Goal: Information Seeking & Learning: Find specific page/section

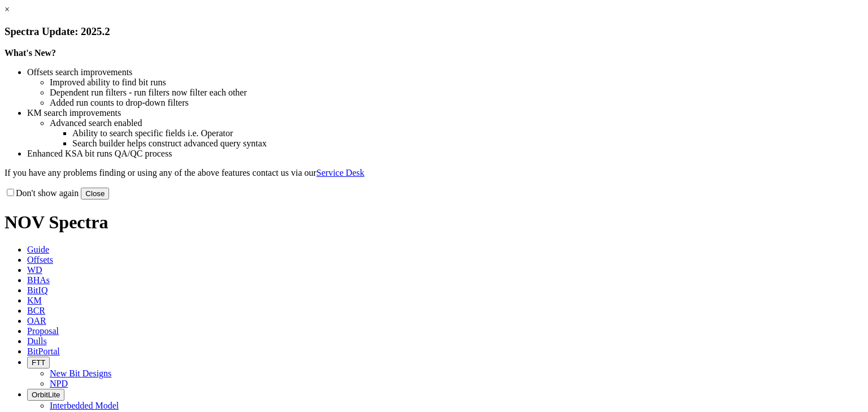
click at [109, 199] on button "Close" at bounding box center [95, 194] width 28 height 12
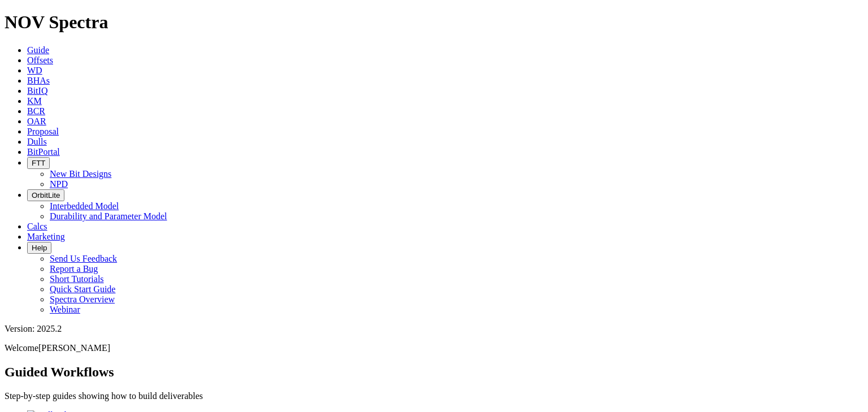
click at [53, 55] on span "Offsets" at bounding box center [40, 60] width 26 height 10
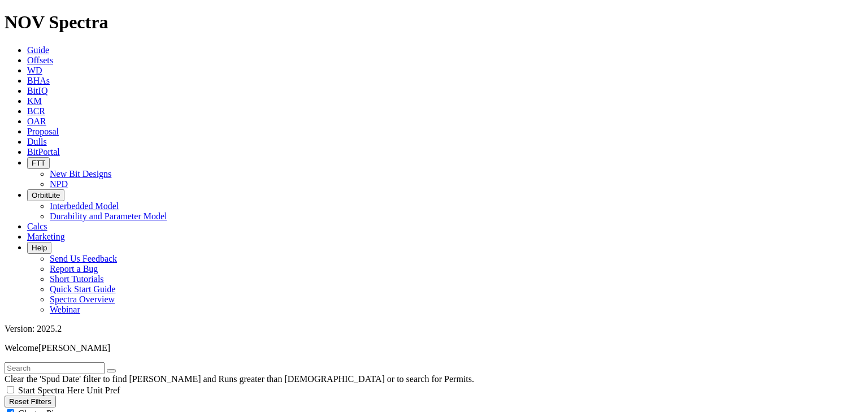
click at [112, 407] on div "Cluster Pins" at bounding box center [434, 412] width 859 height 11
checkbox input "false"
click at [40, 362] on input "text" at bounding box center [55, 368] width 100 height 12
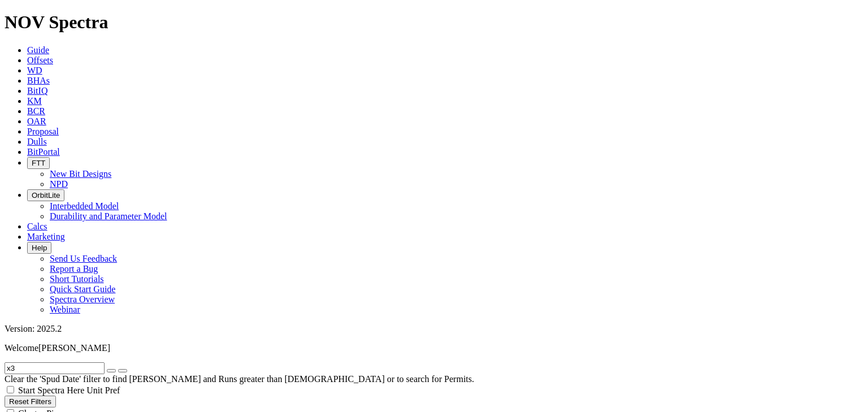
type input "x3"
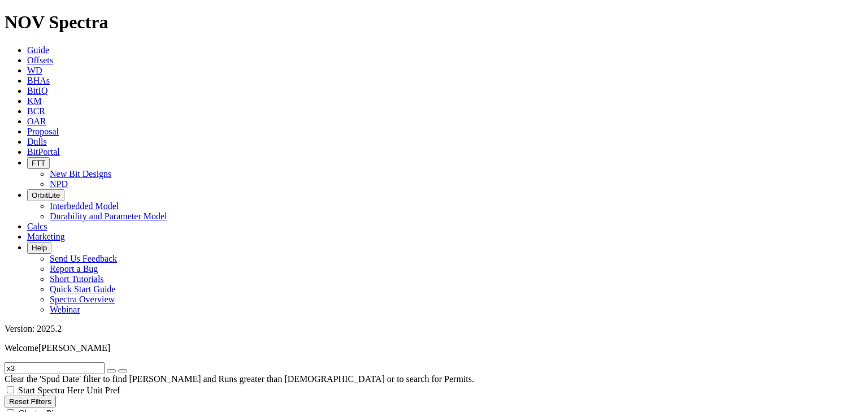
scroll to position [211, 0]
type input "9/15/22"
click at [25, 362] on input "x3" at bounding box center [55, 368] width 100 height 12
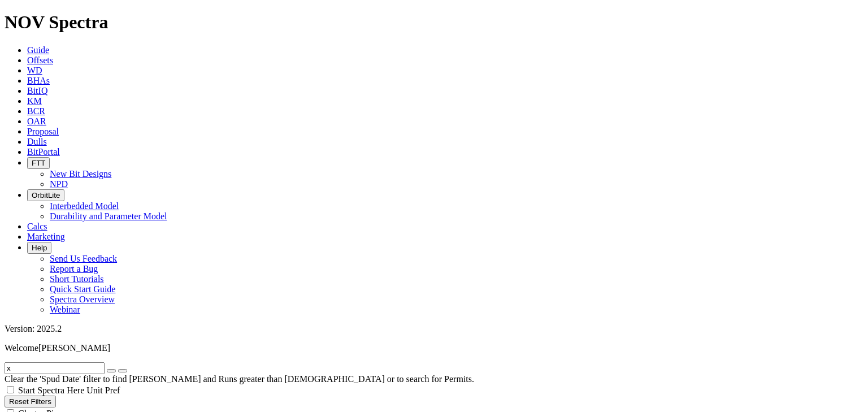
scroll to position [527, 0]
type input "x"
select select "8.75"
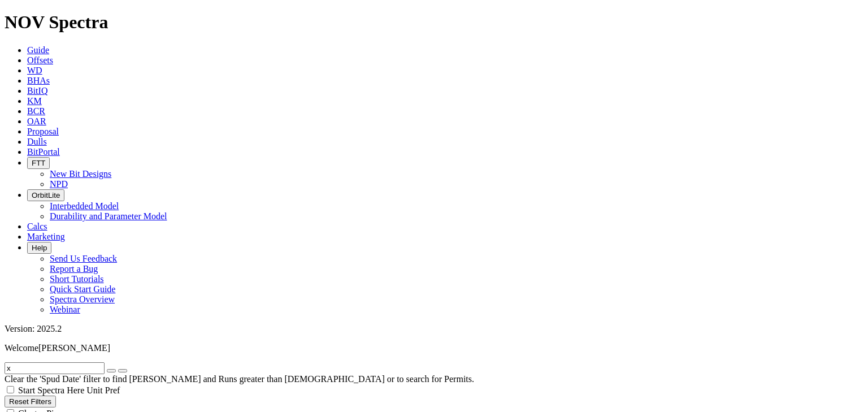
checkbox input "false"
select select "? number:8.75 ?"
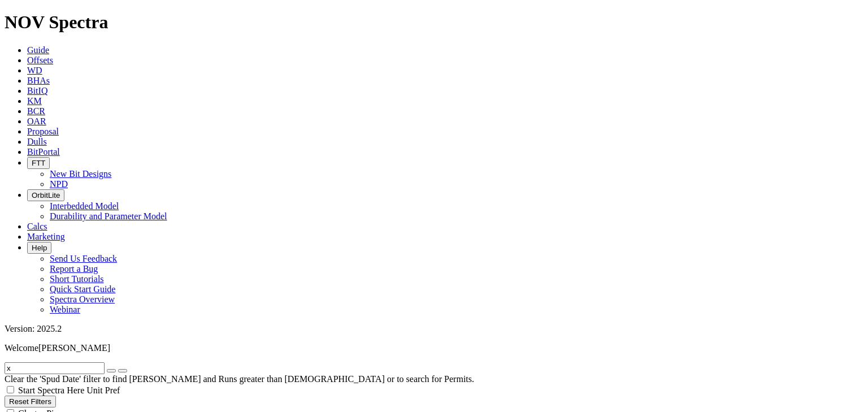
scroll to position [844, 0]
drag, startPoint x: 67, startPoint y: 337, endPoint x: 91, endPoint y: 337, distance: 23.7
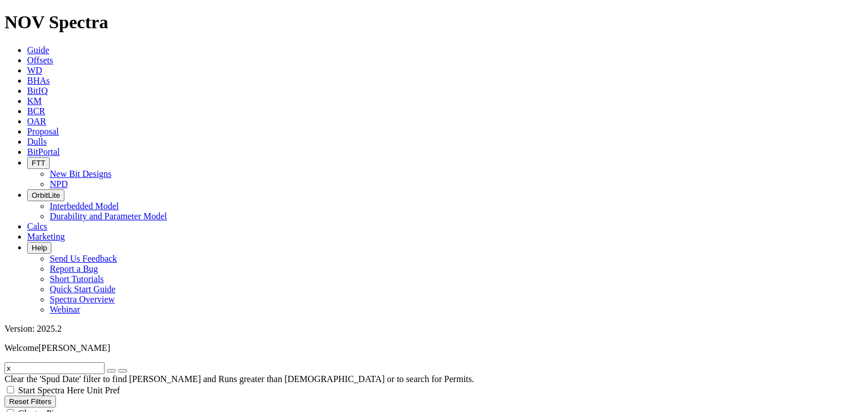
type input "6000"
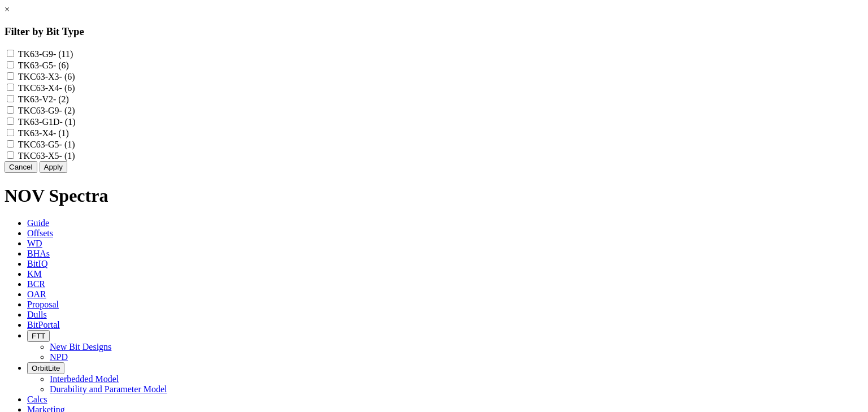
click at [14, 80] on input "TKC63-X3 - (6)" at bounding box center [10, 75] width 7 height 7
checkbox input "true"
click at [14, 91] on input "TKC63-X4 - (6)" at bounding box center [10, 87] width 7 height 7
checkbox input "true"
click at [14, 136] on input "TK63-X4 - (1)" at bounding box center [10, 132] width 7 height 7
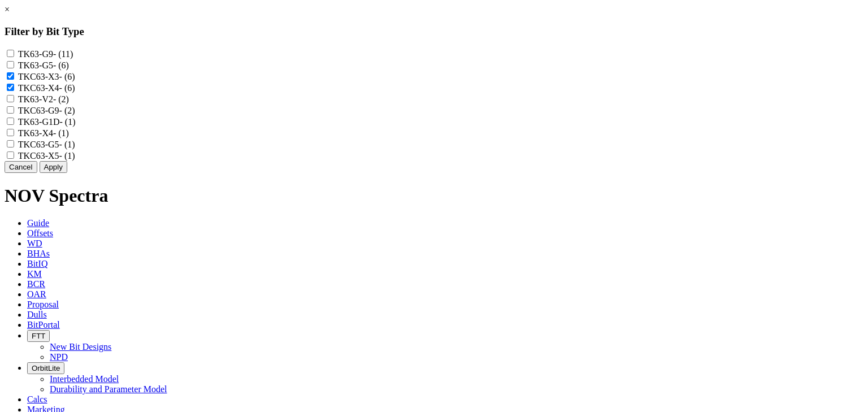
checkbox input "true"
click at [67, 173] on button "Apply" at bounding box center [54, 167] width 28 height 12
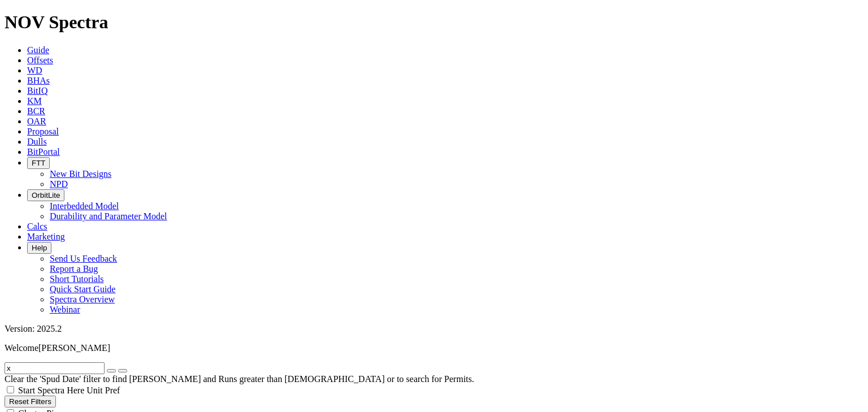
scroll to position [844, 0]
drag, startPoint x: 73, startPoint y: 336, endPoint x: 63, endPoint y: 339, distance: 10.7
type input "5000"
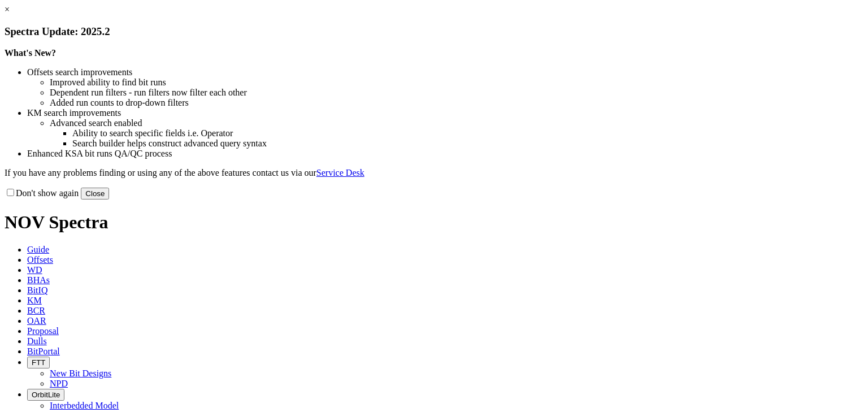
click at [109, 199] on button "Close" at bounding box center [95, 194] width 28 height 12
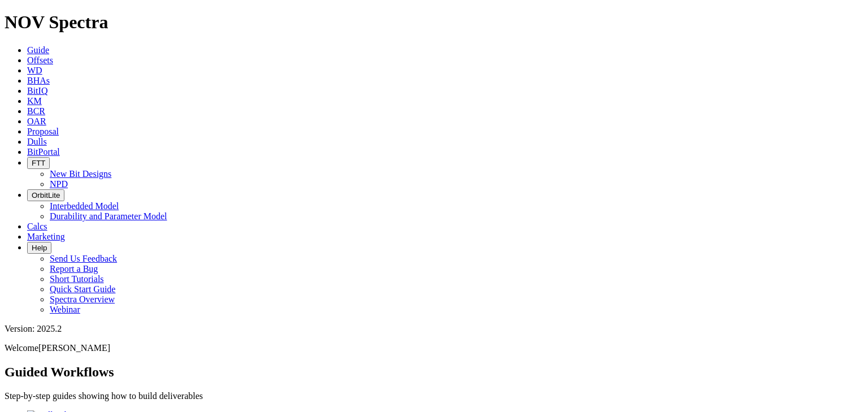
click at [53, 55] on link "Offsets" at bounding box center [40, 60] width 26 height 10
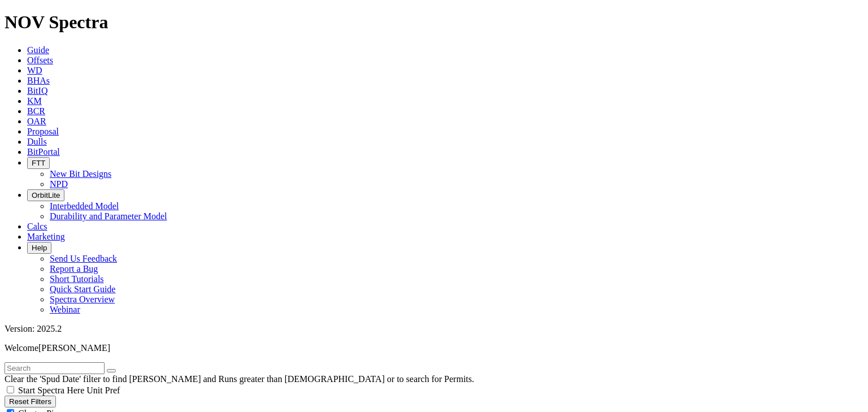
click at [111, 407] on div "Cluster Pins" at bounding box center [434, 412] width 859 height 11
checkbox input "false"
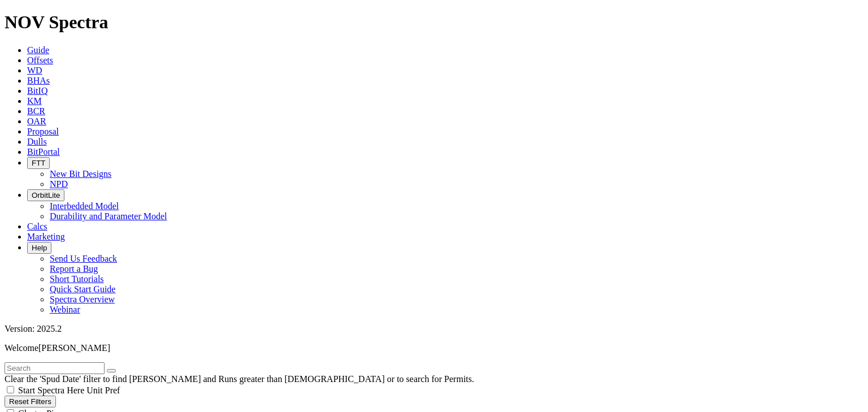
scroll to position [92557, 0]
click at [54, 362] on input "text" at bounding box center [55, 368] width 100 height 12
type input "g4"
click at [26, 362] on input "g4" at bounding box center [55, 368] width 100 height 12
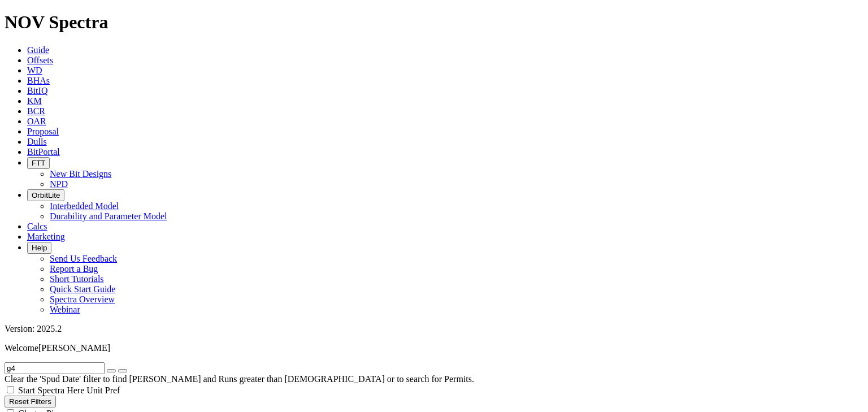
drag, startPoint x: 14, startPoint y: 50, endPoint x: 24, endPoint y: 49, distance: 9.7
click at [24, 362] on input "g4" at bounding box center [55, 368] width 100 height 12
click at [28, 362] on input "g4" at bounding box center [55, 368] width 100 height 12
drag, startPoint x: 10, startPoint y: 48, endPoint x: 23, endPoint y: 48, distance: 13.6
click at [23, 362] on input "g4" at bounding box center [55, 368] width 100 height 12
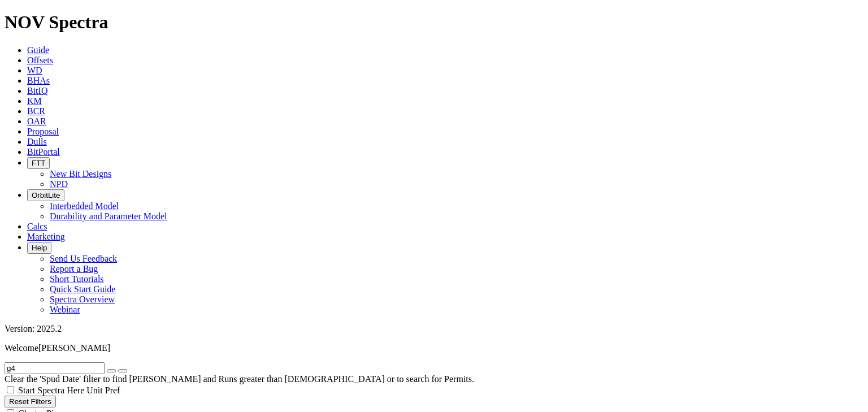
click at [23, 362] on input "g4" at bounding box center [55, 368] width 100 height 12
click at [20, 362] on input "g4" at bounding box center [55, 368] width 100 height 12
click at [27, 362] on input "g4" at bounding box center [55, 368] width 100 height 12
drag, startPoint x: 25, startPoint y: 49, endPoint x: 12, endPoint y: 49, distance: 13.6
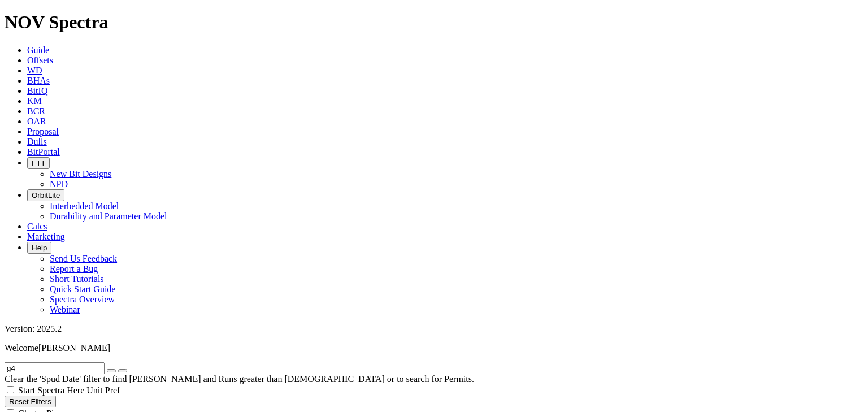
click at [12, 362] on input "g4" at bounding box center [55, 368] width 100 height 12
click at [58, 362] on input "text" at bounding box center [55, 368] width 100 height 12
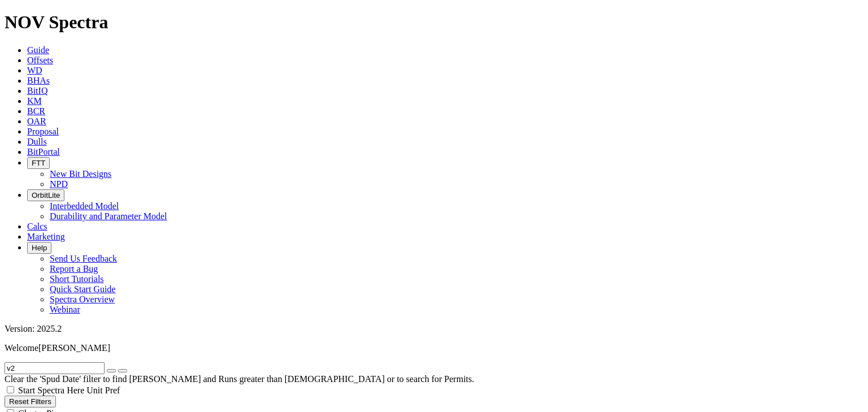
drag, startPoint x: 36, startPoint y: 54, endPoint x: 9, endPoint y: 49, distance: 27.5
click at [9, 362] on input "v2" at bounding box center [55, 368] width 100 height 12
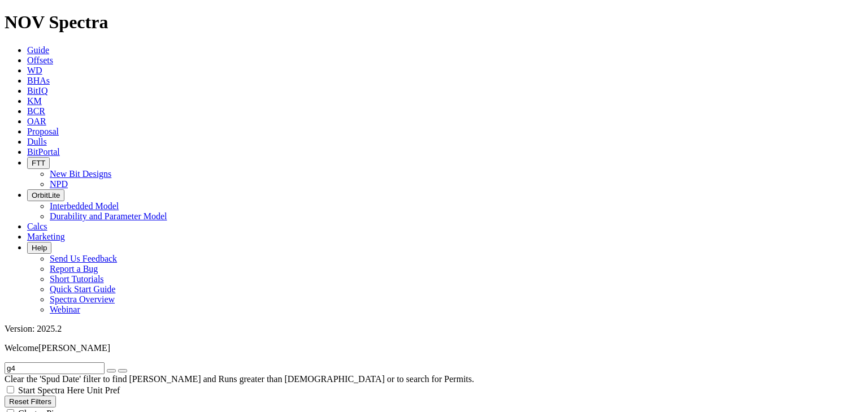
scroll to position [121, 0]
drag, startPoint x: 25, startPoint y: 51, endPoint x: 17, endPoint y: 50, distance: 8.1
click at [17, 362] on input "g4" at bounding box center [55, 368] width 100 height 12
click at [36, 362] on input "g4" at bounding box center [55, 368] width 100 height 12
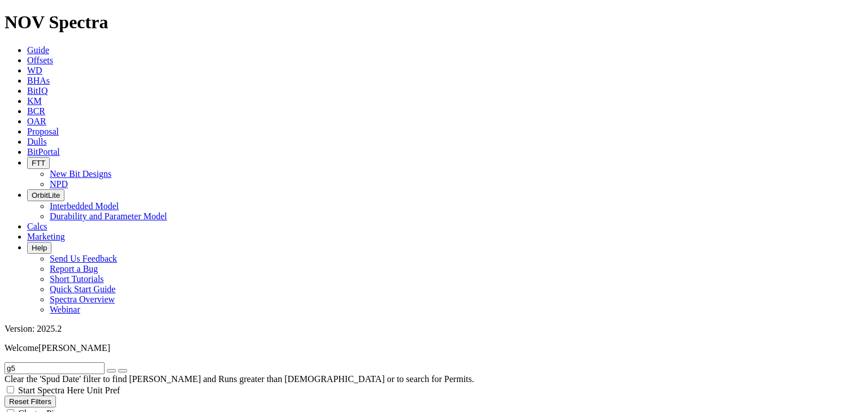
type input "g5"
select select "8.75"
checkbox input "false"
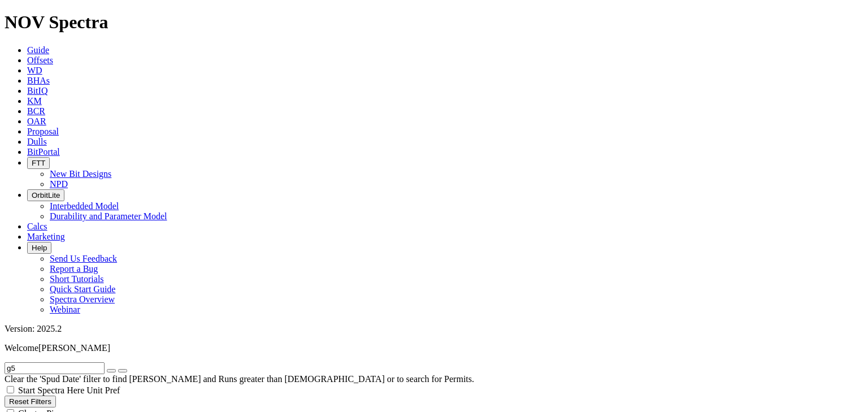
select select "? number:8.75 ?"
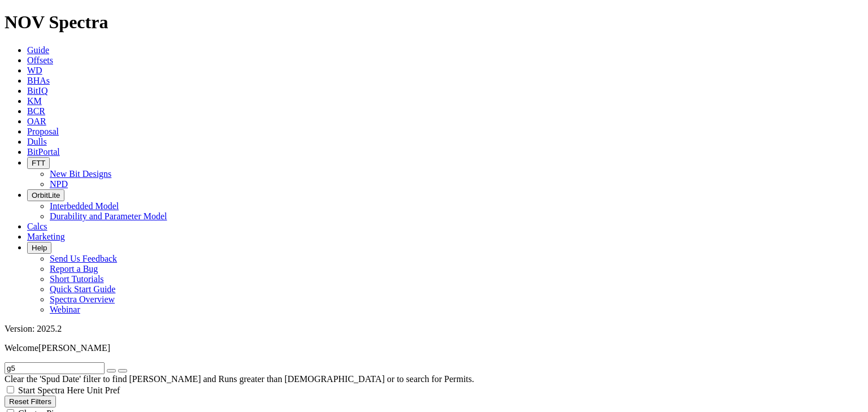
scroll to position [121, 0]
type input "200"
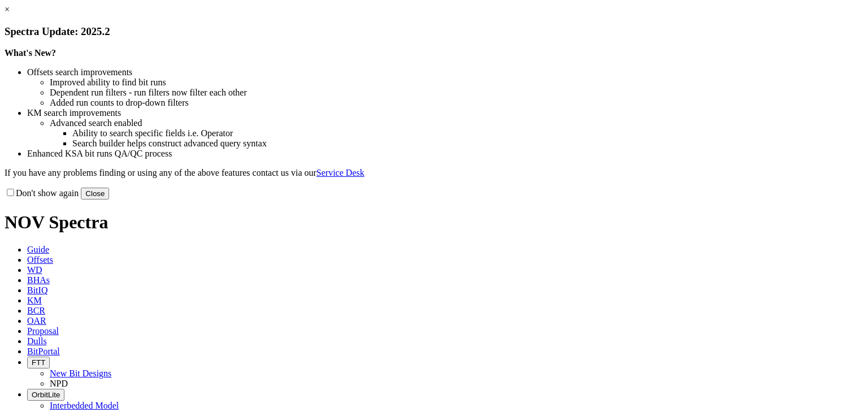
click at [109, 199] on button "Close" at bounding box center [95, 194] width 28 height 12
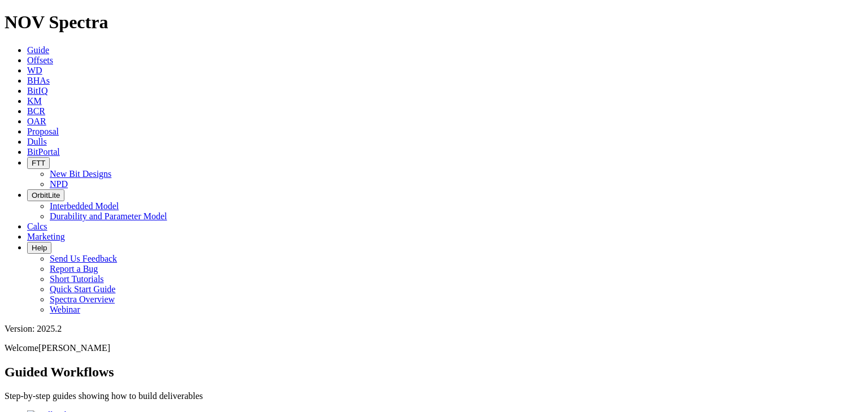
click at [53, 55] on span "Offsets" at bounding box center [40, 60] width 26 height 10
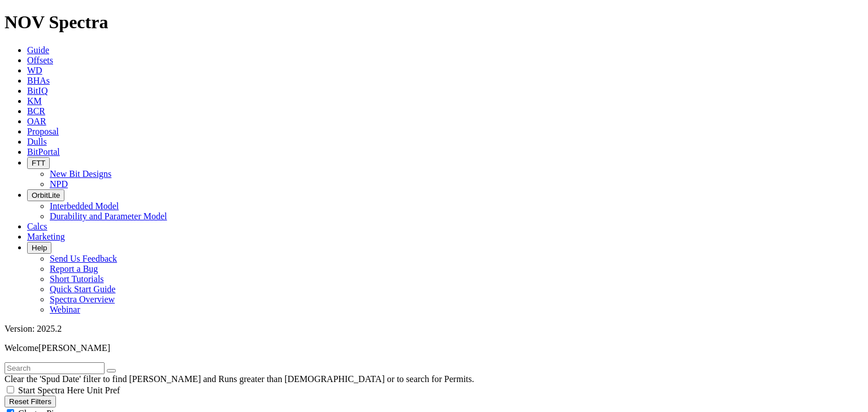
click at [115, 407] on div "Cluster Pins" at bounding box center [434, 412] width 859 height 11
checkbox input "false"
click at [51, 362] on input "text" at bounding box center [55, 368] width 100 height 12
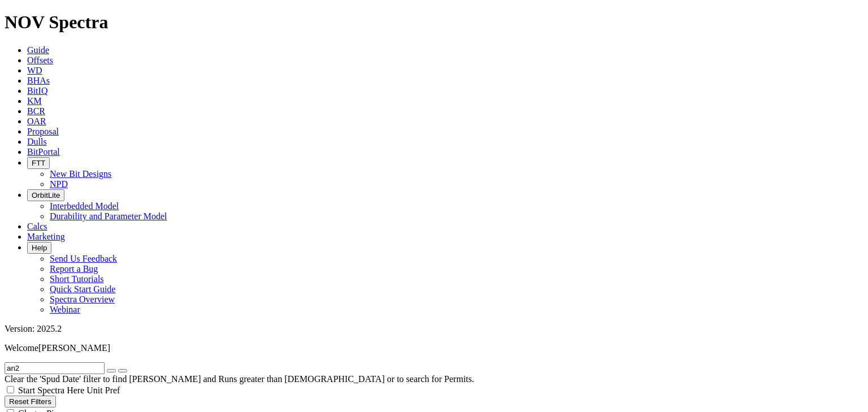
click at [118, 369] on button "submit" at bounding box center [122, 370] width 9 height 3
drag, startPoint x: 50, startPoint y: 50, endPoint x: 11, endPoint y: 47, distance: 38.5
click at [11, 362] on input "an2" at bounding box center [55, 368] width 100 height 12
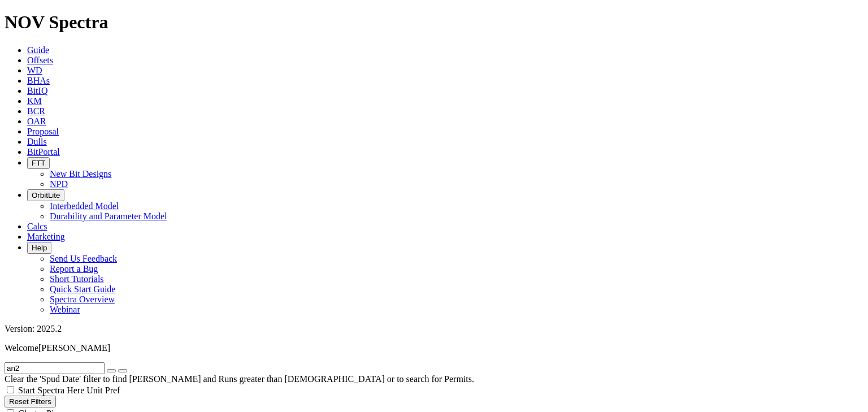
click at [31, 362] on input "an2" at bounding box center [55, 368] width 100 height 12
drag, startPoint x: 36, startPoint y: 50, endPoint x: 10, endPoint y: 48, distance: 26.0
click at [10, 362] on input "an2" at bounding box center [55, 368] width 100 height 12
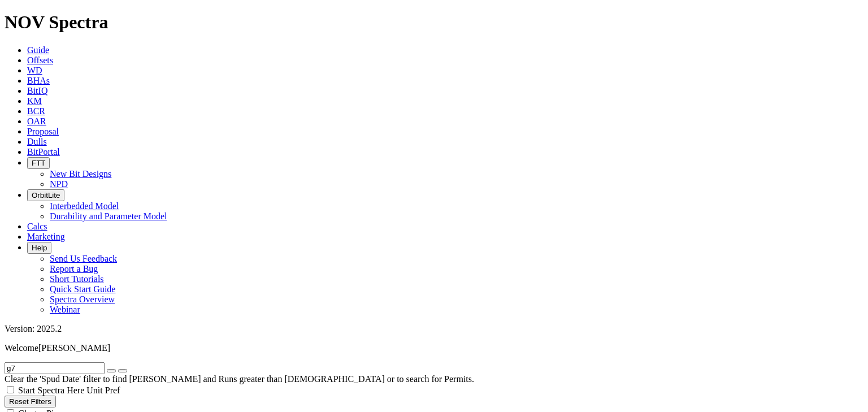
click at [28, 362] on input "g7" at bounding box center [55, 368] width 100 height 12
type input "g4"
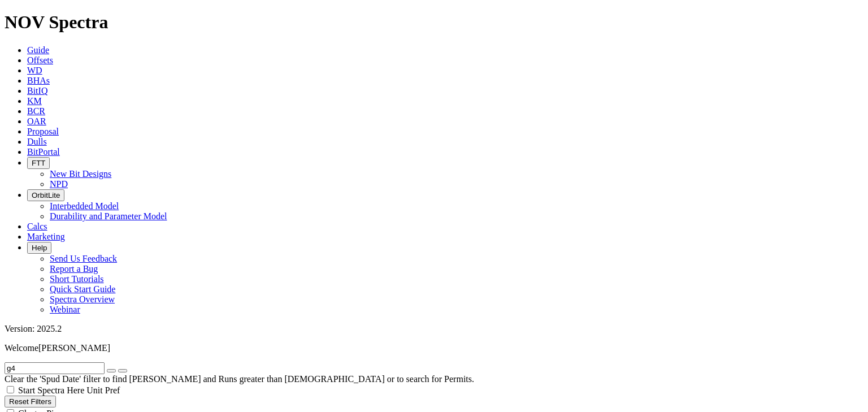
scroll to position [422, 0]
select select "8.75"
checkbox input "false"
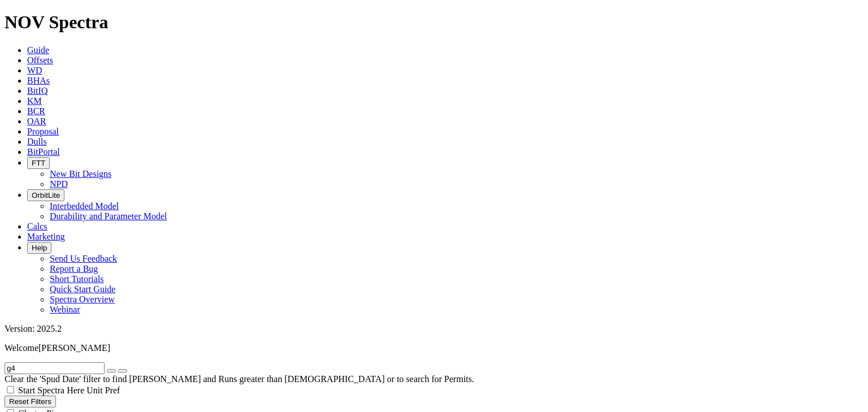
scroll to position [69, 0]
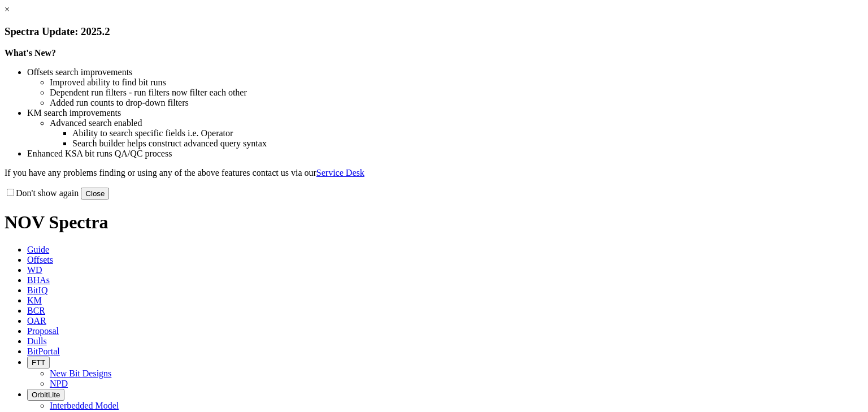
click at [109, 199] on button "Close" at bounding box center [95, 194] width 28 height 12
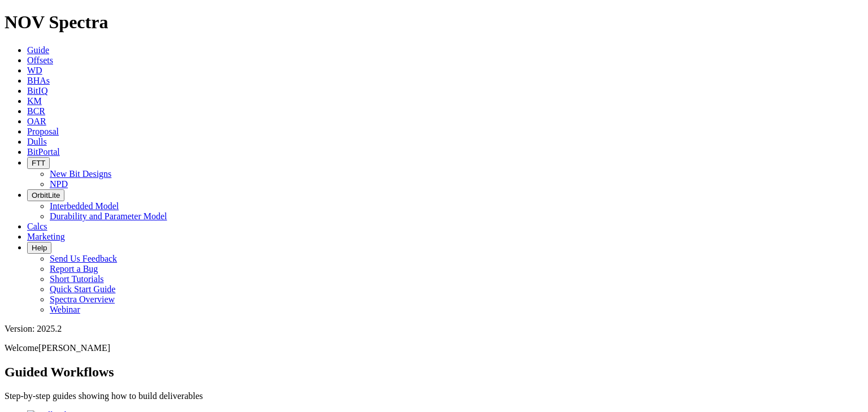
click at [53, 55] on span "Offsets" at bounding box center [40, 60] width 26 height 10
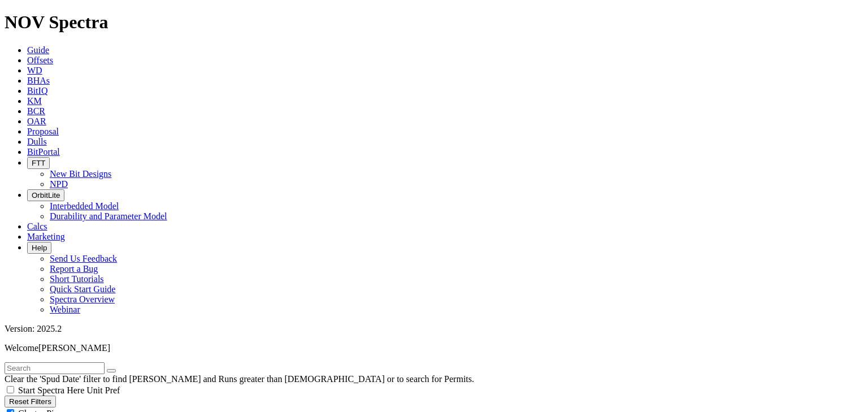
click at [113, 407] on div "Cluster Pins" at bounding box center [434, 412] width 859 height 11
checkbox input "false"
click at [48, 362] on input "text" at bounding box center [55, 368] width 100 height 12
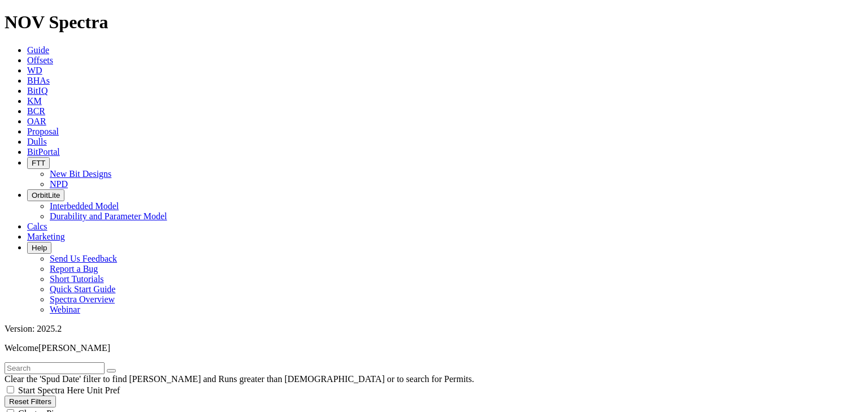
click at [47, 362] on input "text" at bounding box center [55, 368] width 100 height 12
type input "g5"
select select "8.75"
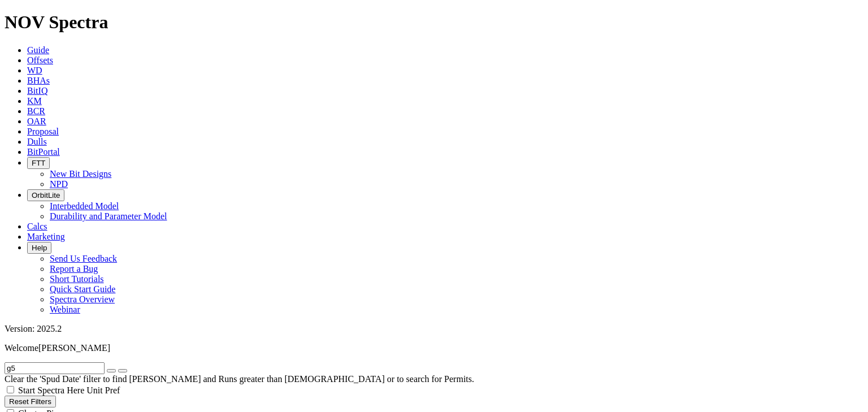
checkbox input "false"
select select "? number:8.75 ?"
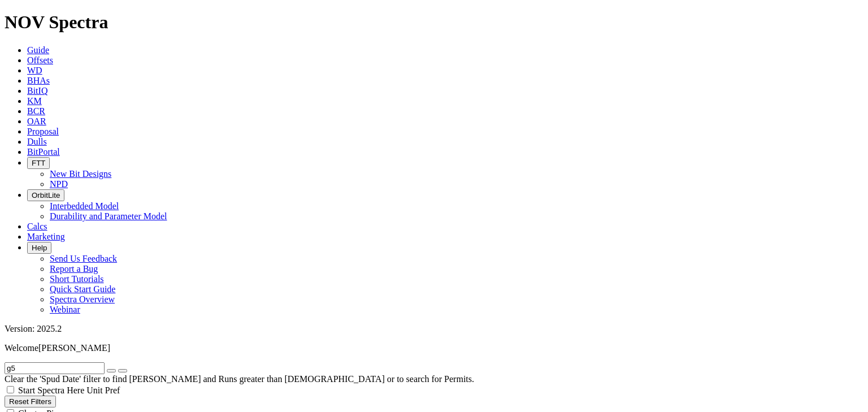
type input "200"
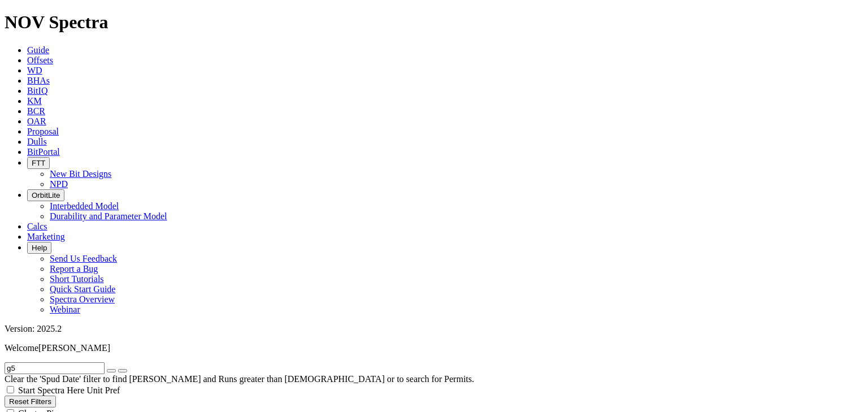
type input "4000"
drag, startPoint x: 96, startPoint y: 240, endPoint x: 50, endPoint y: 239, distance: 46.3
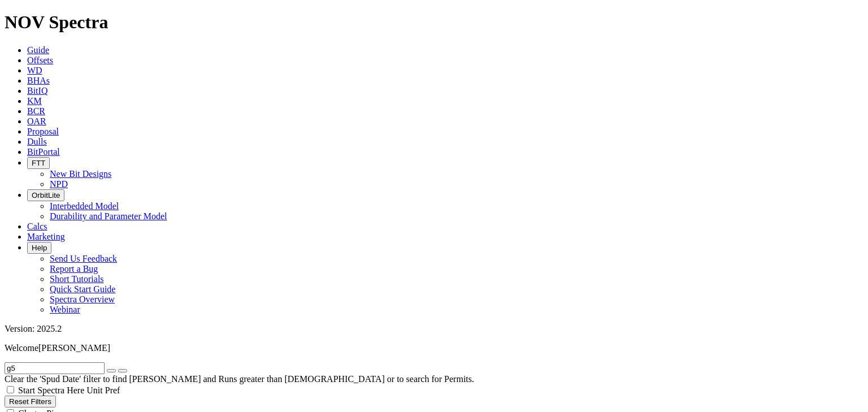
drag, startPoint x: 71, startPoint y: 249, endPoint x: 62, endPoint y: 249, distance: 9.6
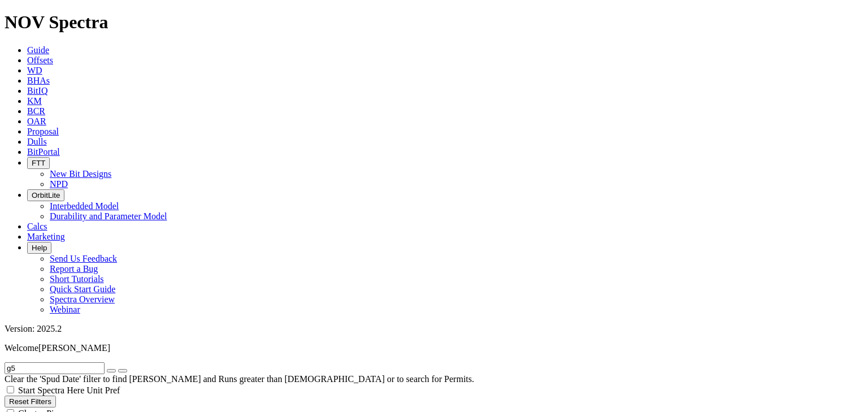
type input "7000"
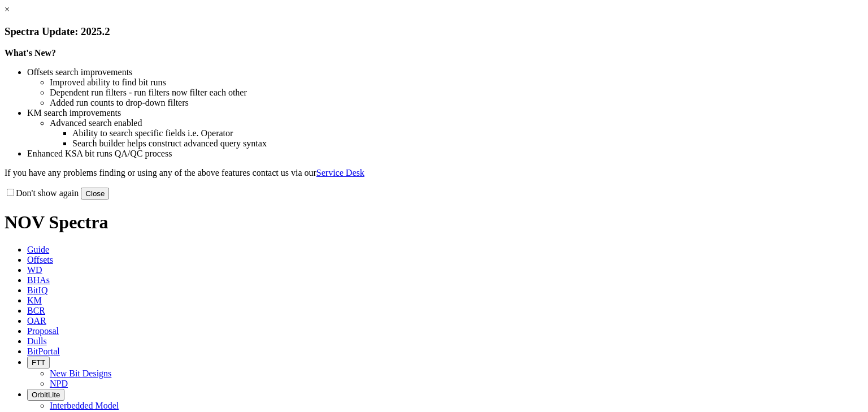
click at [109, 199] on button "Close" at bounding box center [95, 194] width 28 height 12
